Goal: Find specific page/section: Find specific page/section

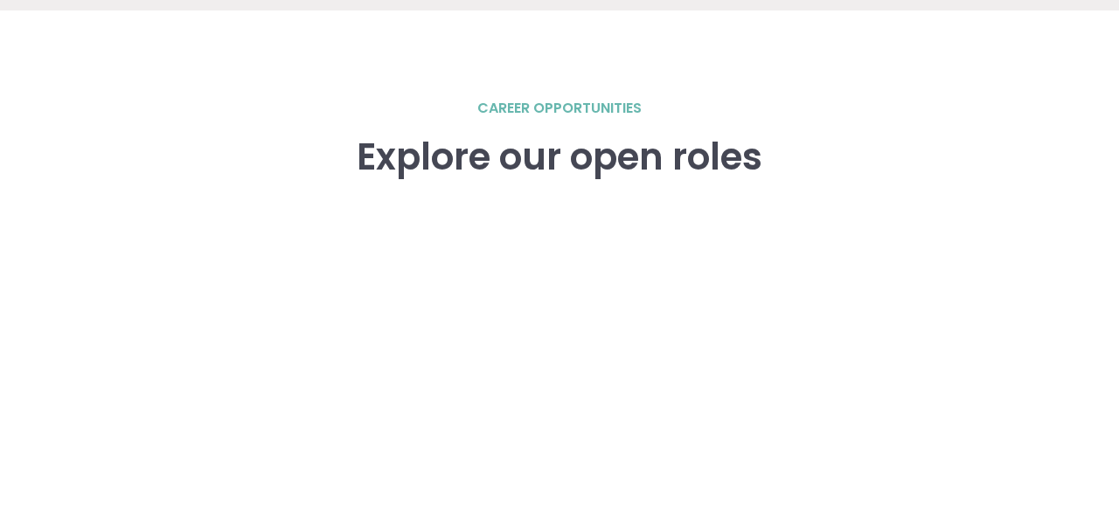
scroll to position [2428, 0]
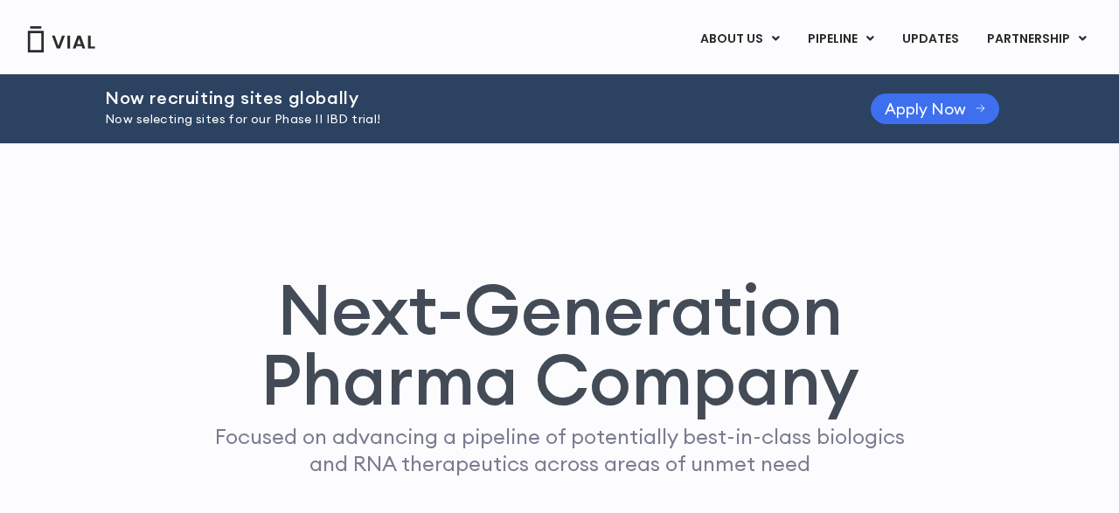
click at [919, 111] on span "Apply Now" at bounding box center [924, 108] width 81 height 13
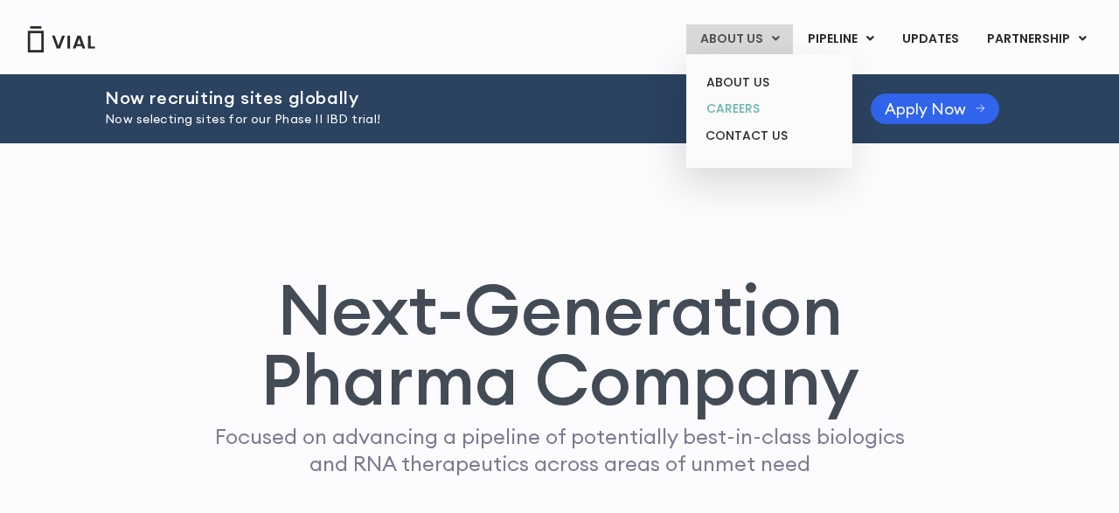
click at [750, 108] on link "CAREERS" at bounding box center [768, 108] width 153 height 27
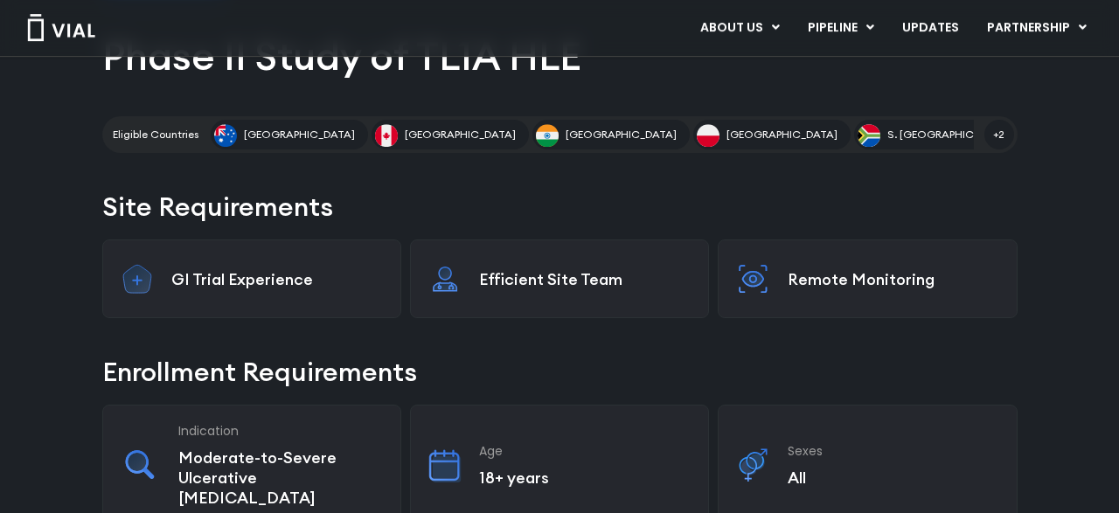
scroll to position [252, 0]
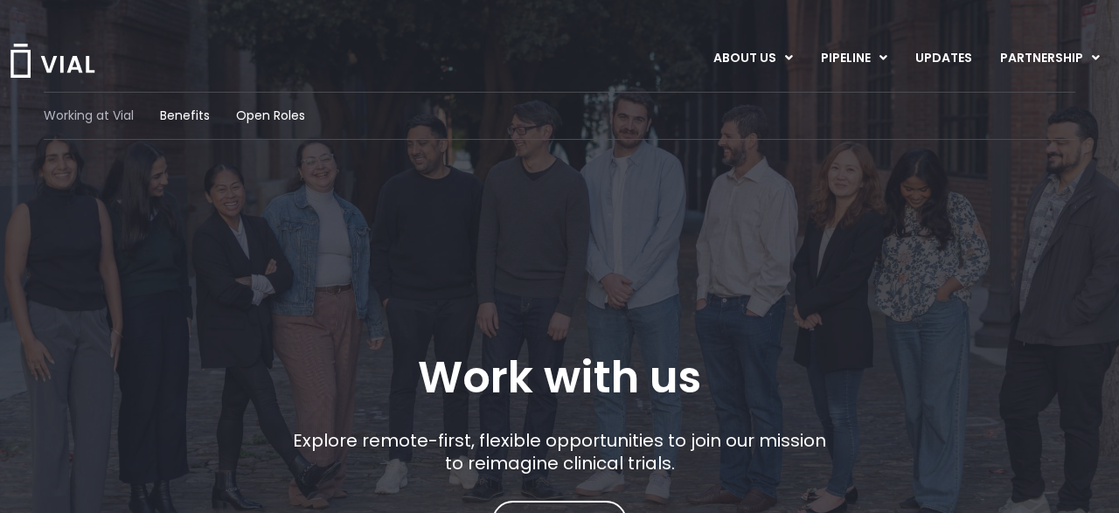
click at [118, 114] on span "Working at Vial" at bounding box center [89, 116] width 90 height 18
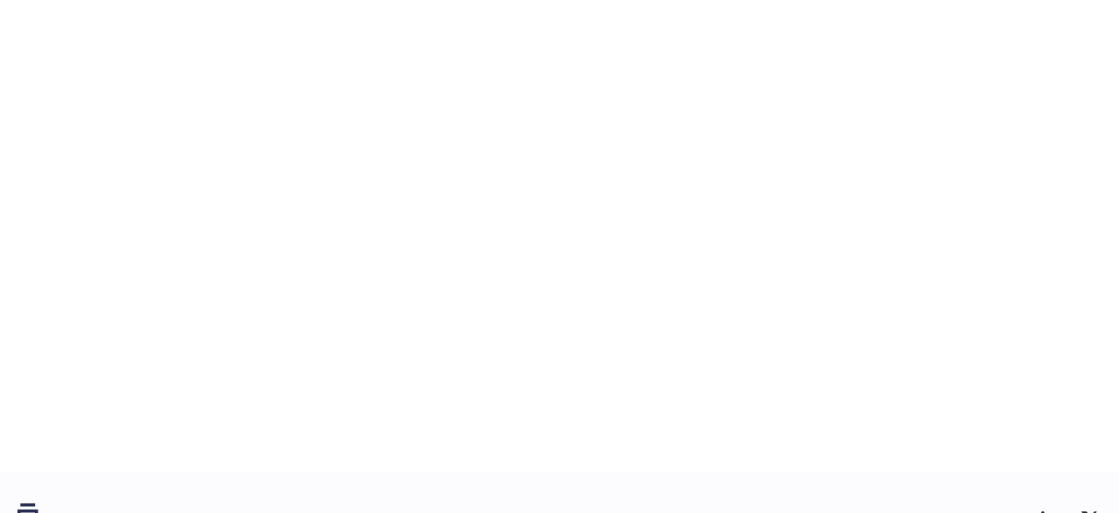
scroll to position [2776, 0]
